Goal: Navigation & Orientation: Find specific page/section

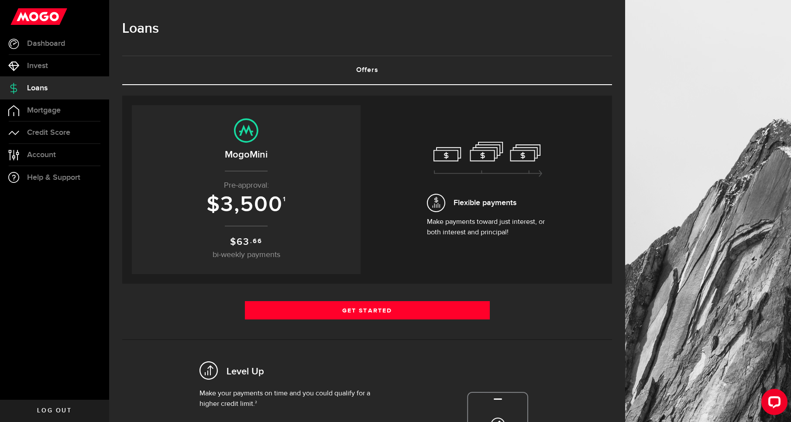
click at [252, 144] on center "MogoMini Pre-approval: $ 3,500 1 $ 63 .66 bi-weekly payments" at bounding box center [246, 189] width 211 height 143
click at [264, 167] on center "MogoMini Pre-approval: $ 3,500 1 $ 63 .66 bi-weekly payments" at bounding box center [246, 189] width 211 height 143
click at [258, 212] on span "3,500" at bounding box center [251, 205] width 62 height 26
click at [59, 129] on span "Credit Score" at bounding box center [48, 133] width 43 height 8
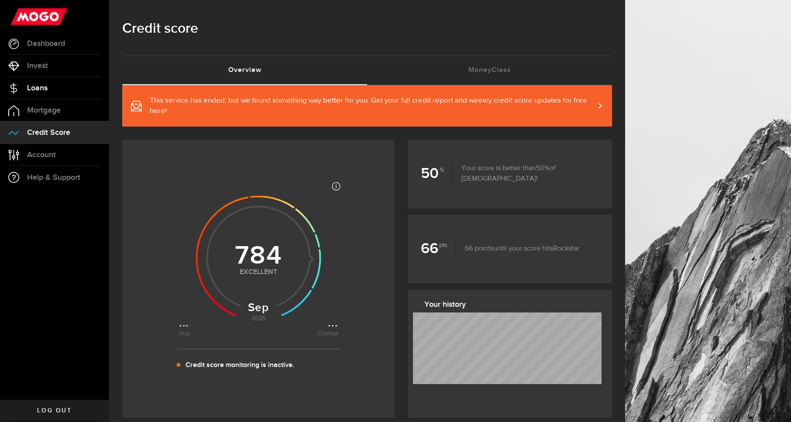
click at [60, 80] on link "Loans" at bounding box center [54, 88] width 109 height 22
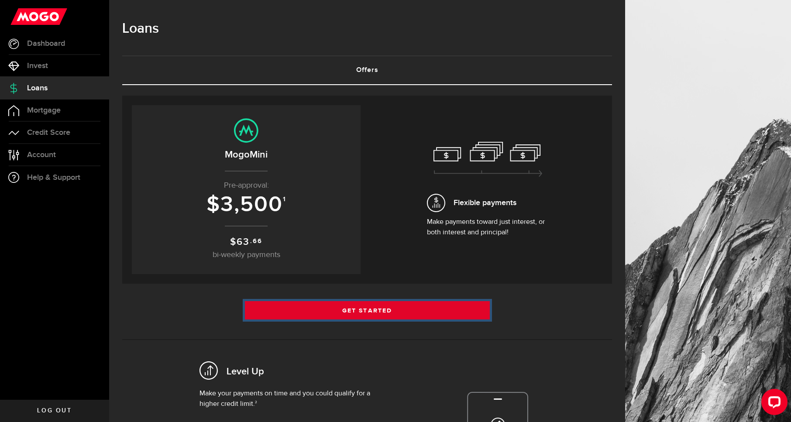
click at [346, 316] on link "Get Started" at bounding box center [367, 310] width 245 height 18
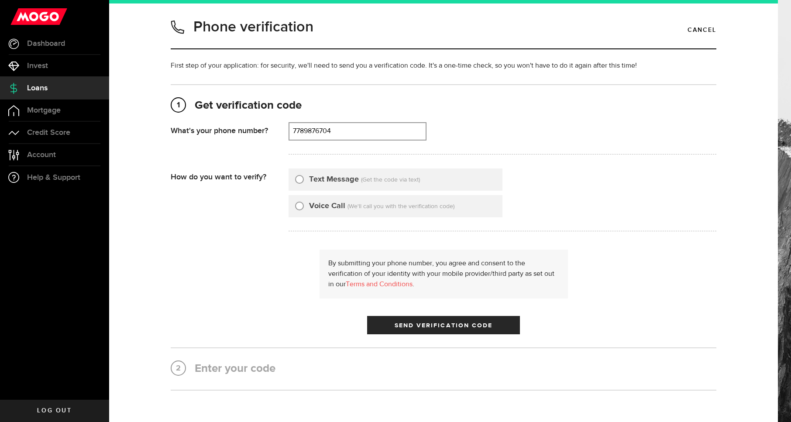
type input "7789876704"
click at [41, 85] on span "Loans" at bounding box center [37, 88] width 21 height 8
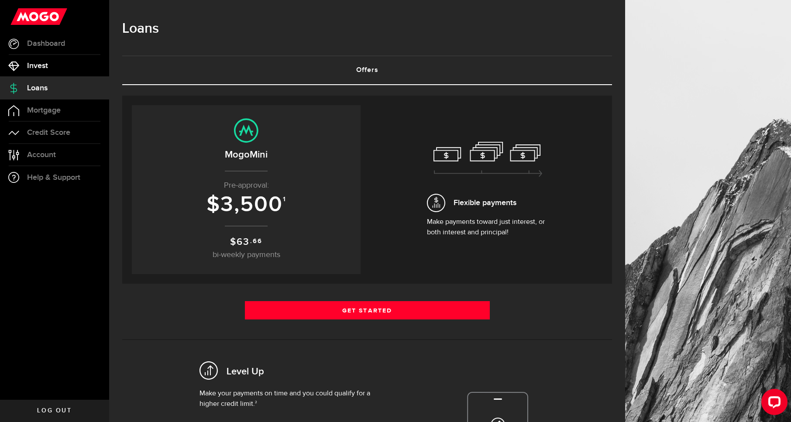
click at [56, 65] on link "Invest" at bounding box center [54, 66] width 109 height 22
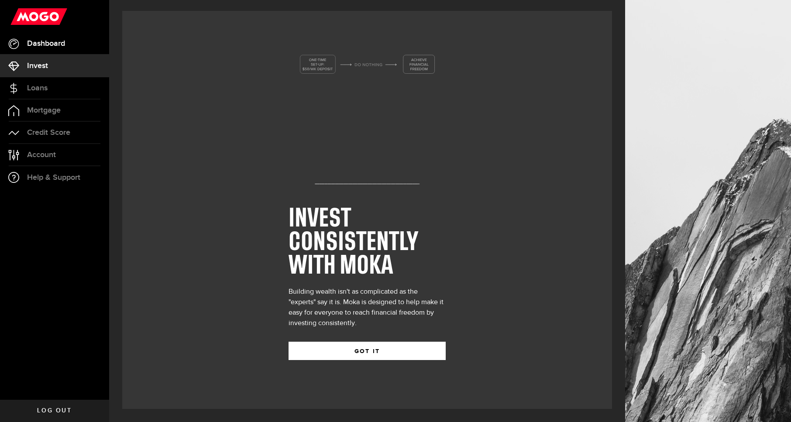
click at [48, 48] on link "Dashboard" at bounding box center [54, 44] width 109 height 22
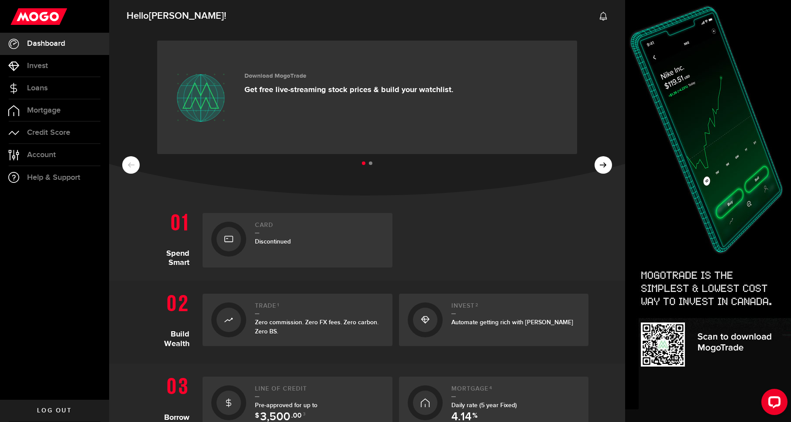
click at [59, 410] on span "Log out" at bounding box center [54, 411] width 34 height 6
